Goal: Find specific page/section: Find specific page/section

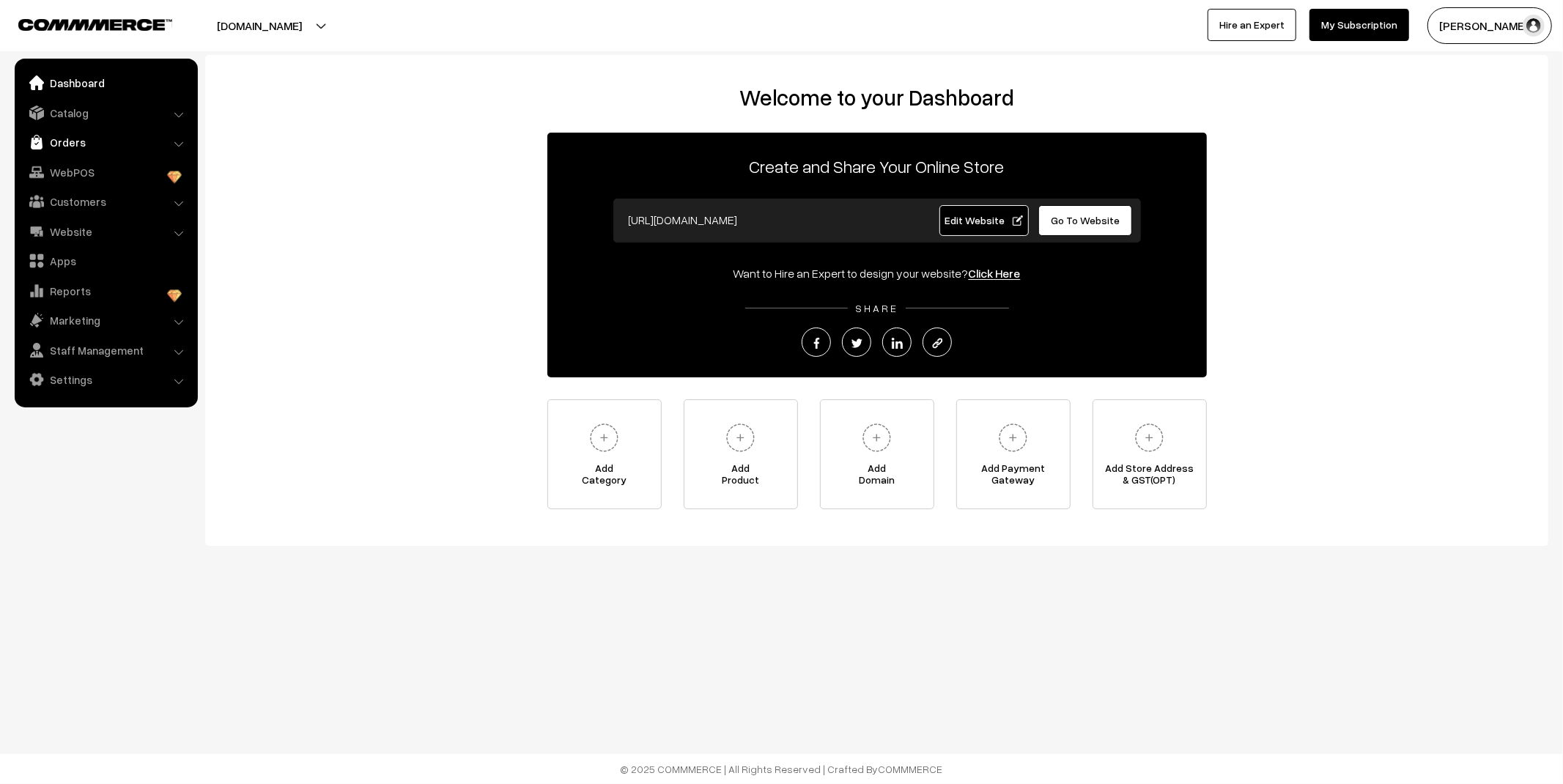
click at [76, 145] on link "Orders" at bounding box center [105, 142] width 174 height 26
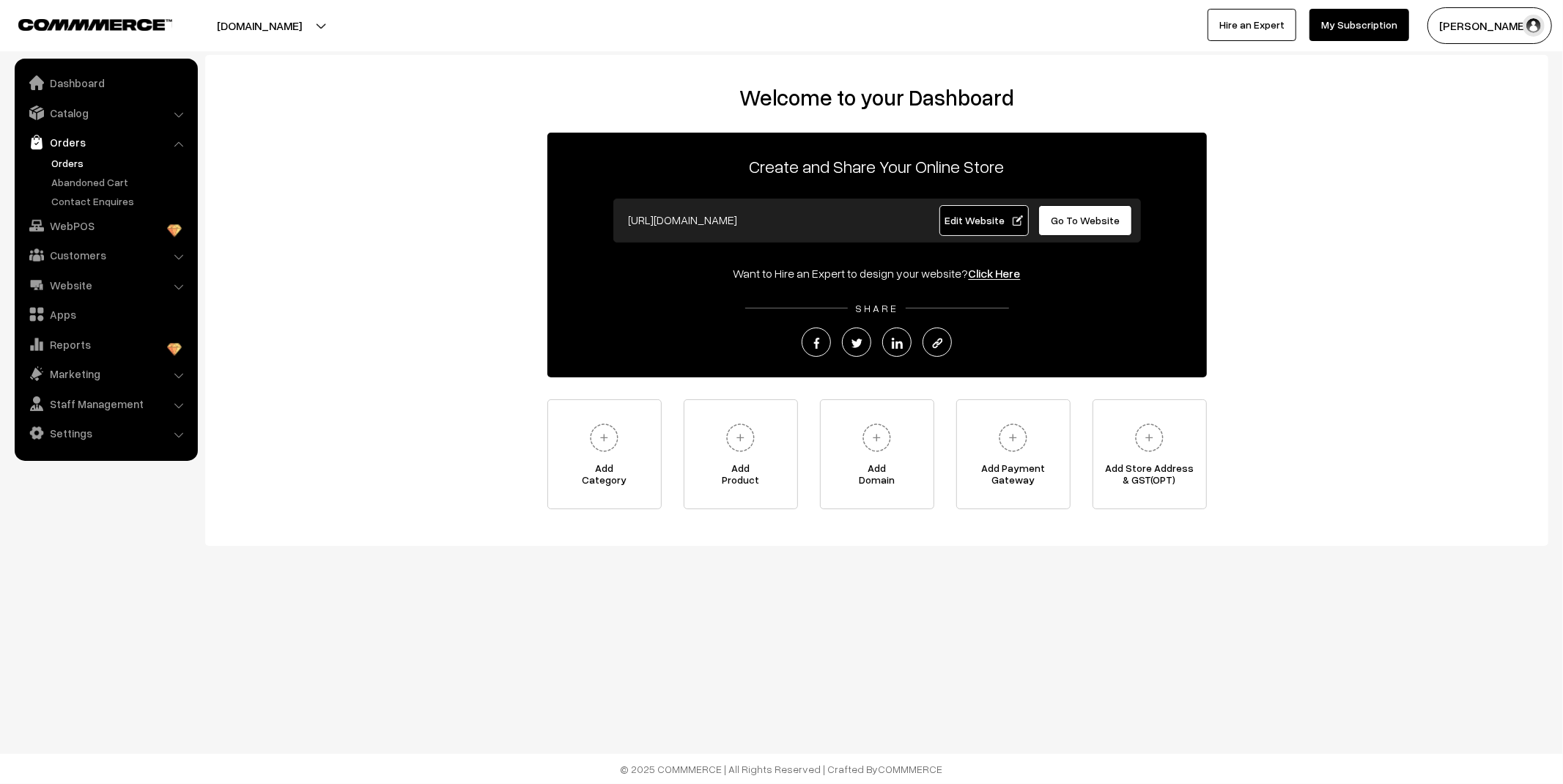
click at [75, 164] on link "Orders" at bounding box center [120, 163] width 145 height 15
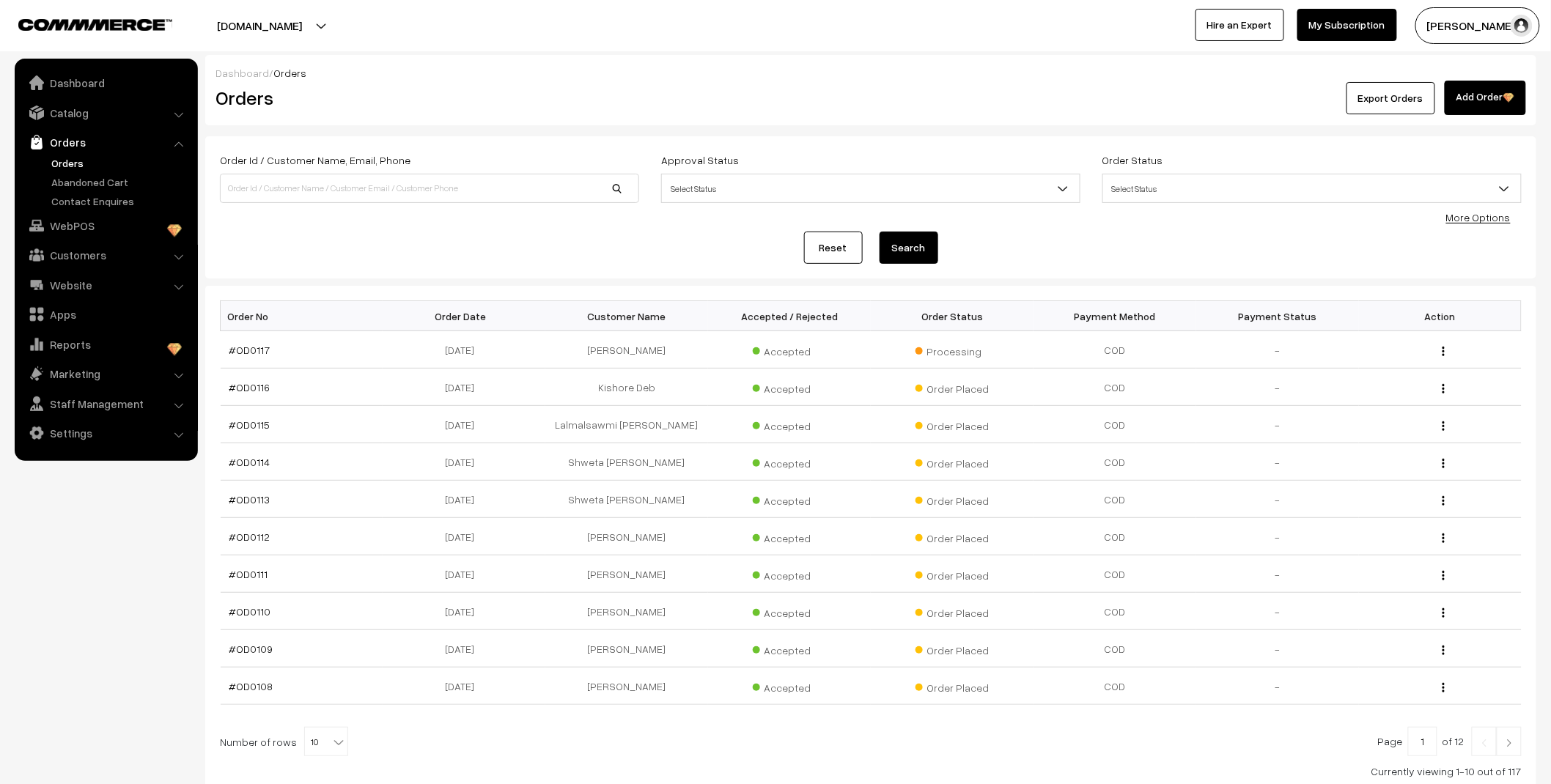
click at [81, 186] on link "Abandoned Cart" at bounding box center [120, 182] width 145 height 15
